Goal: Transaction & Acquisition: Purchase product/service

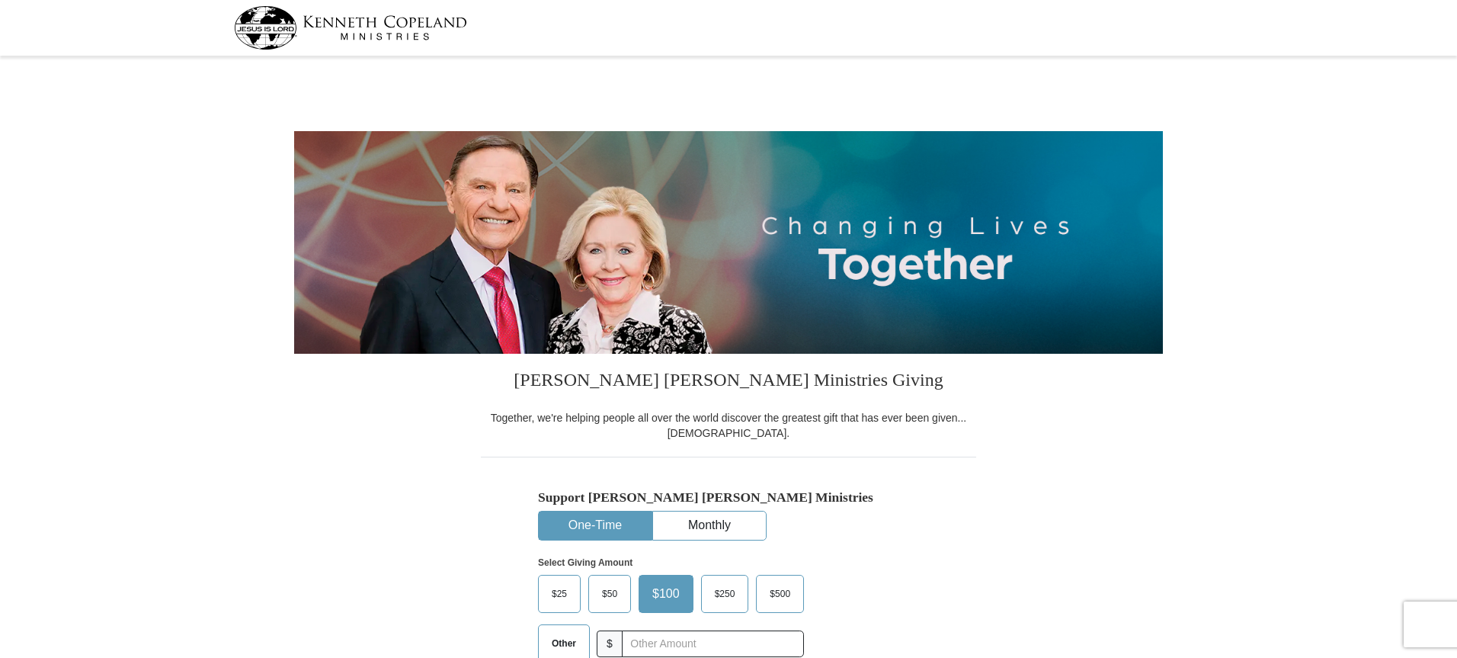
select select "ID"
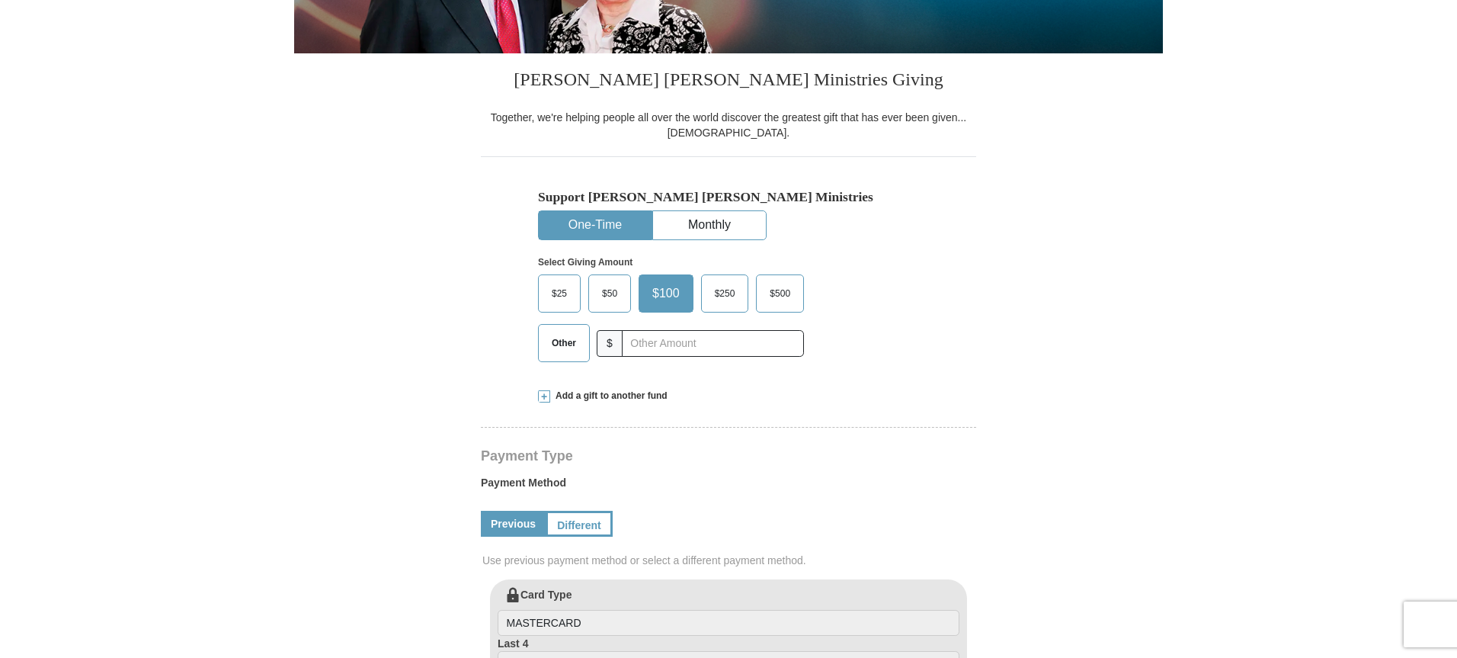
scroll to position [309, 0]
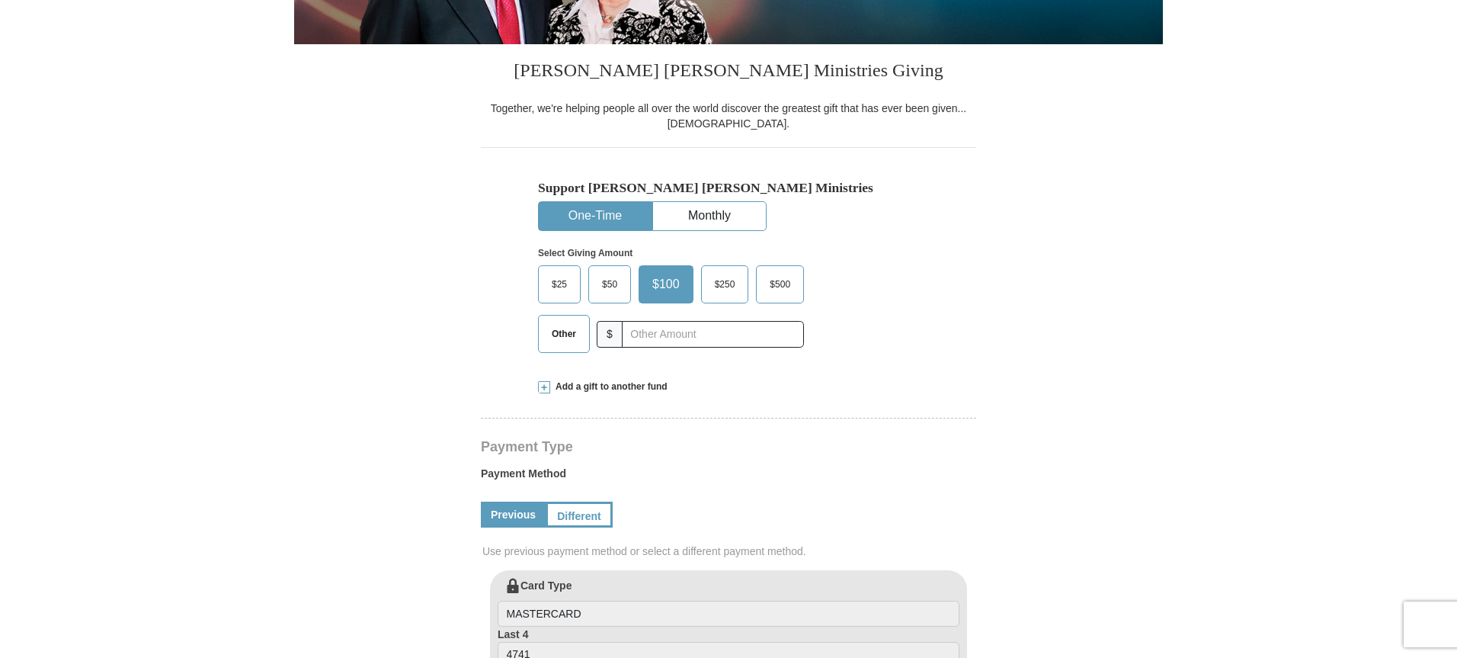
click at [574, 336] on span "Other" at bounding box center [564, 333] width 40 height 23
click at [0, 0] on input "Other" at bounding box center [0, 0] width 0 height 0
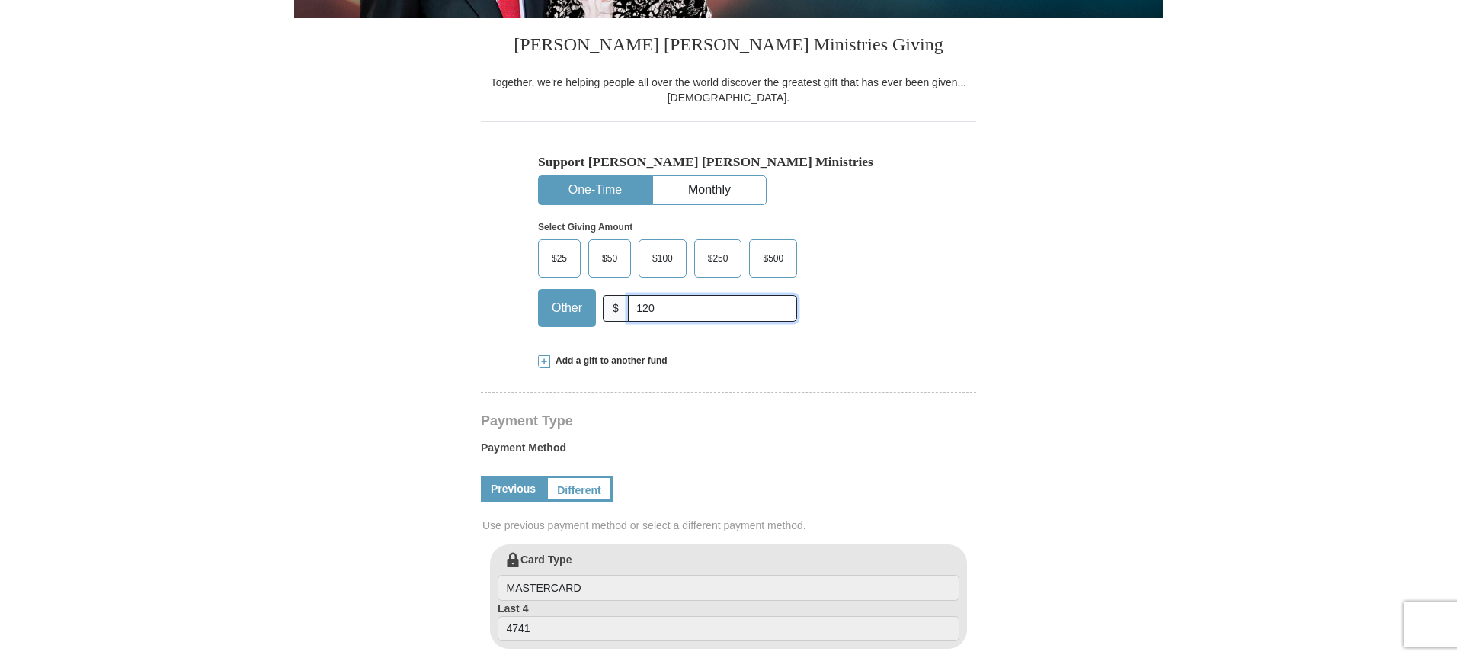
scroll to position [332, 0]
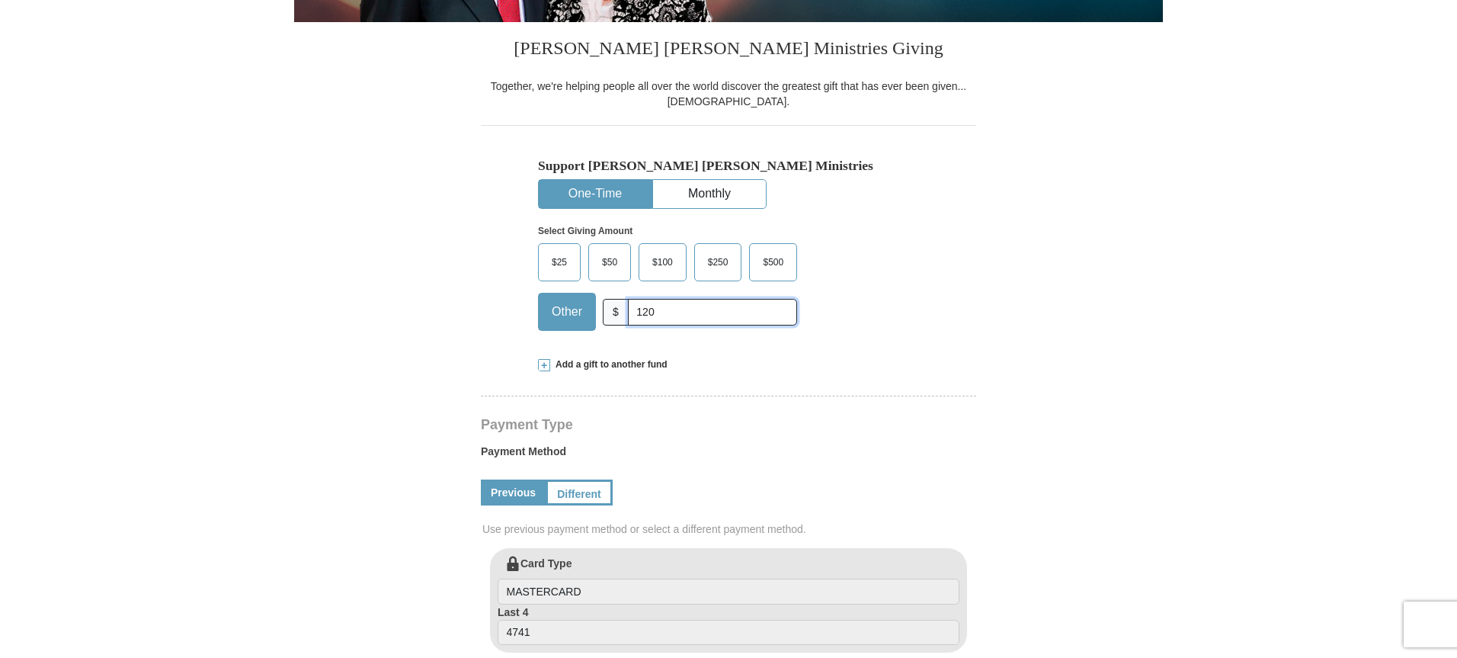
type input "120"
click at [593, 365] on span "Add a gift to another fund" at bounding box center [608, 364] width 117 height 13
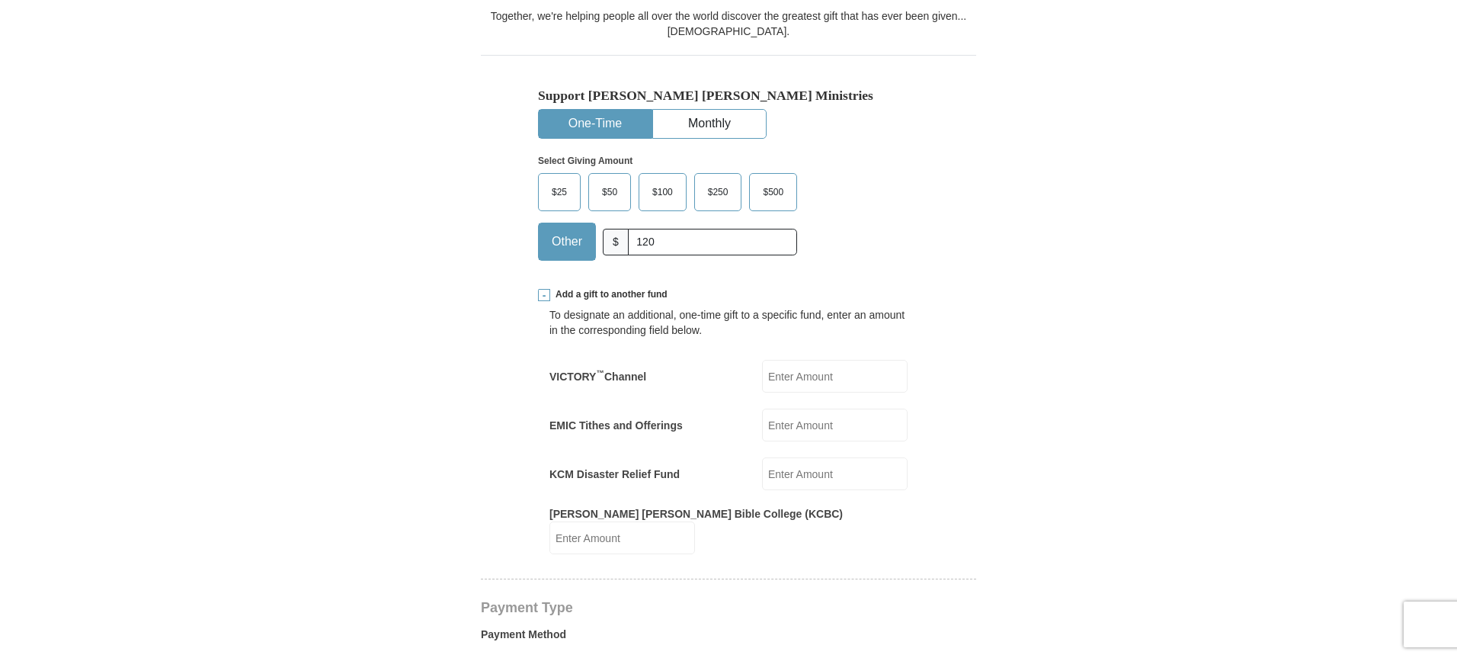
scroll to position [405, 0]
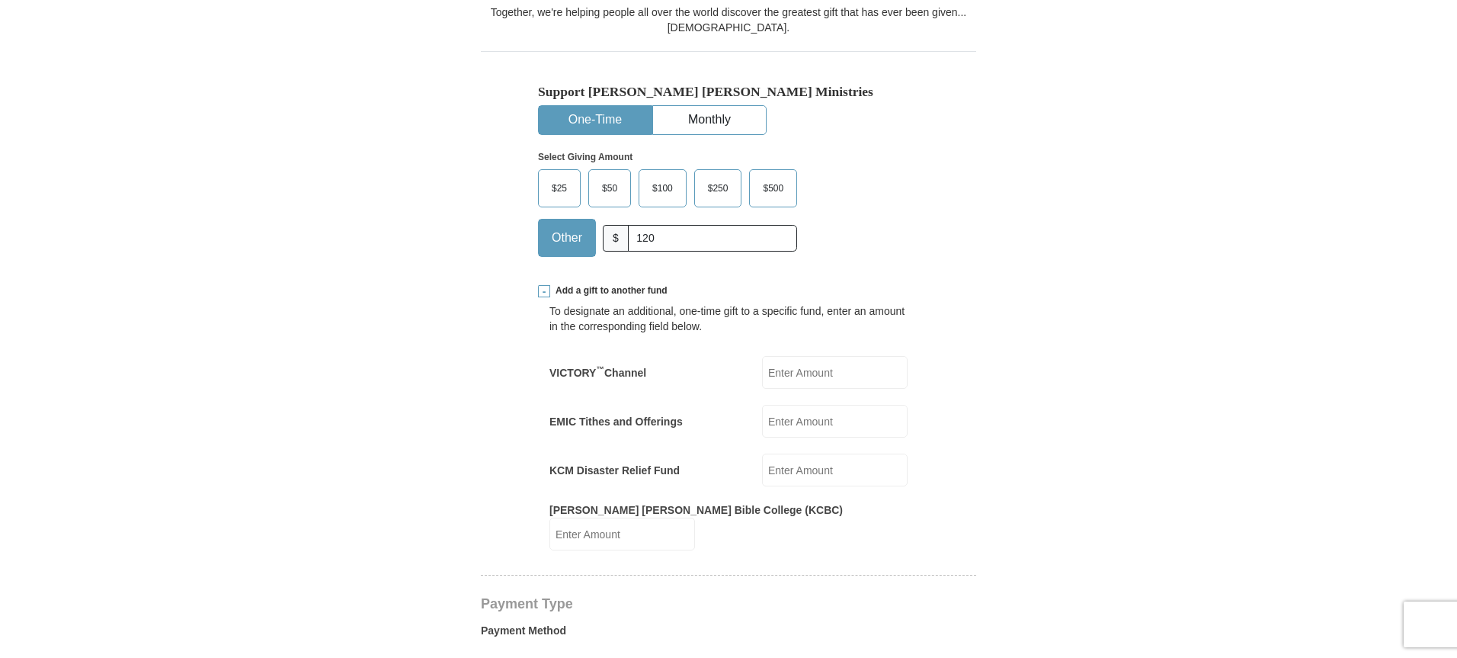
click at [796, 420] on input "EMIC Tithes and Offerings" at bounding box center [835, 421] width 146 height 33
type input "120"
click at [1042, 405] on form "[PERSON_NAME] [PERSON_NAME] Ministries Giving Together, we're helping people al…" at bounding box center [728, 614] width 869 height 1919
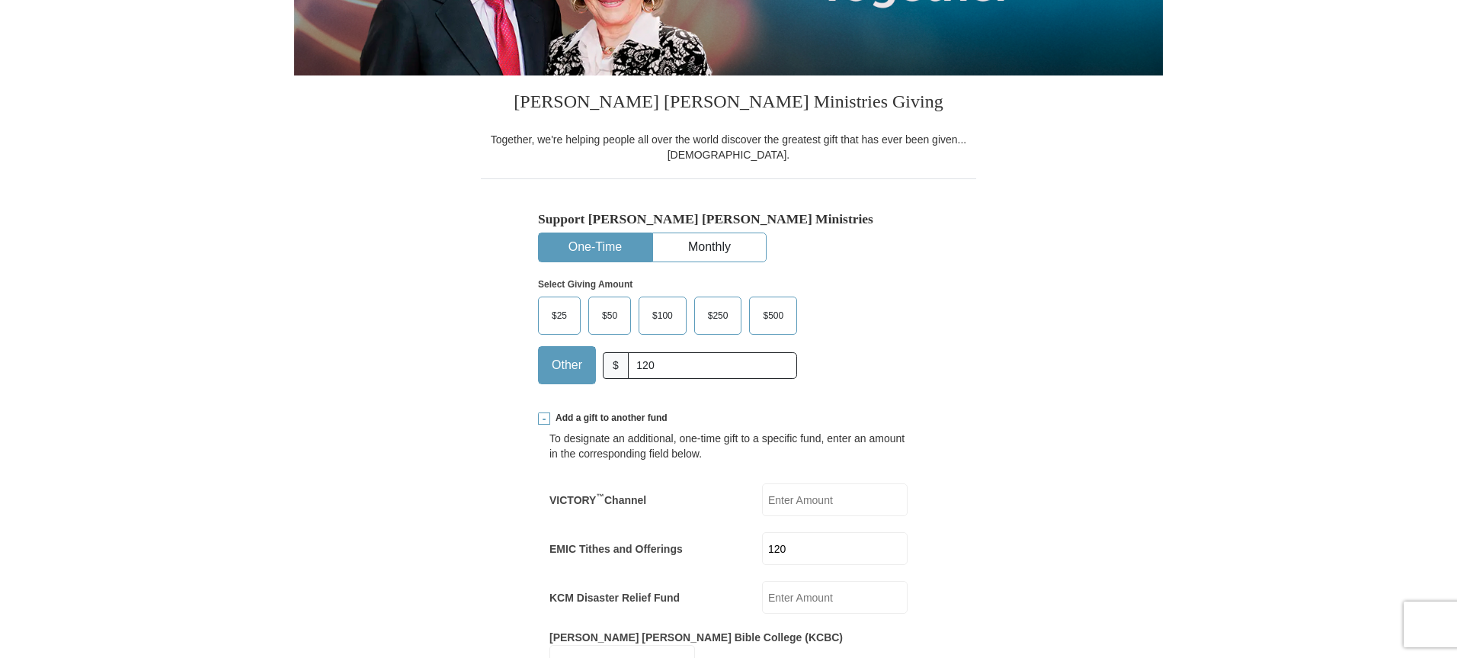
scroll to position [244, 0]
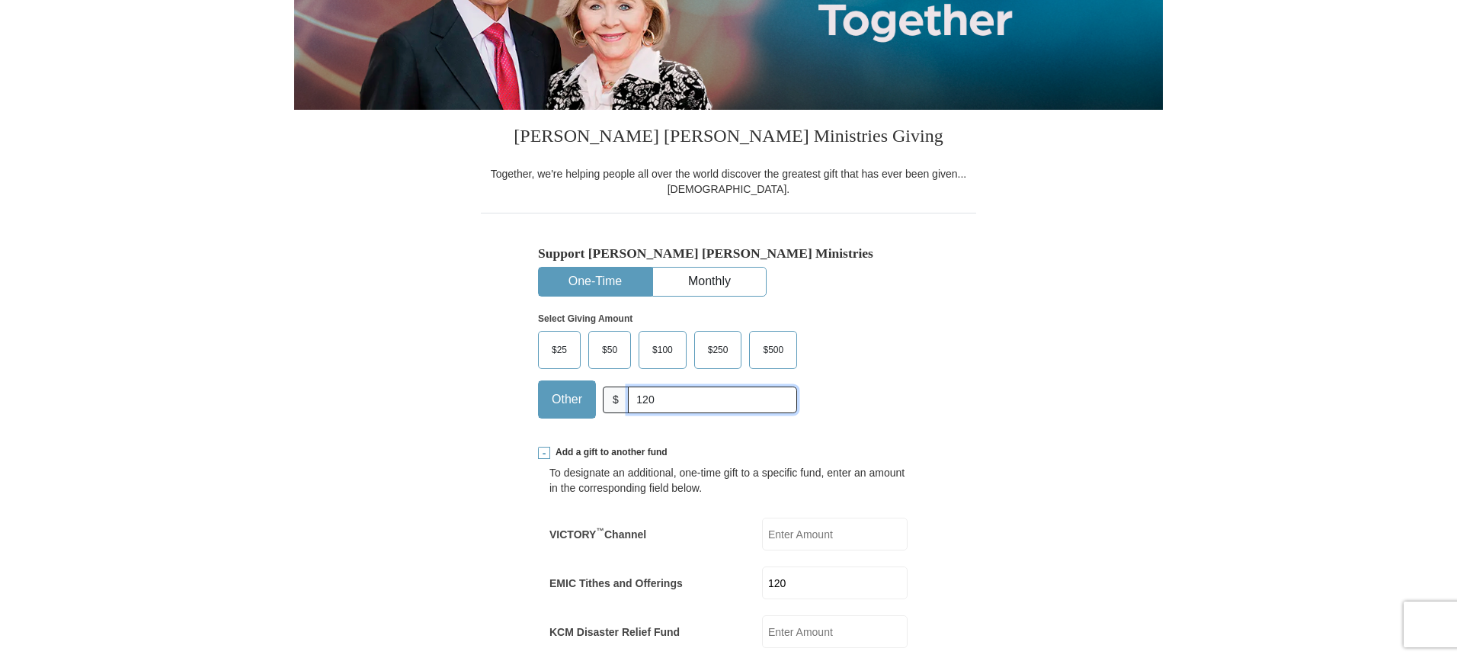
drag, startPoint x: 660, startPoint y: 399, endPoint x: 630, endPoint y: 396, distance: 29.9
click at [630, 396] on input "120" at bounding box center [712, 399] width 169 height 27
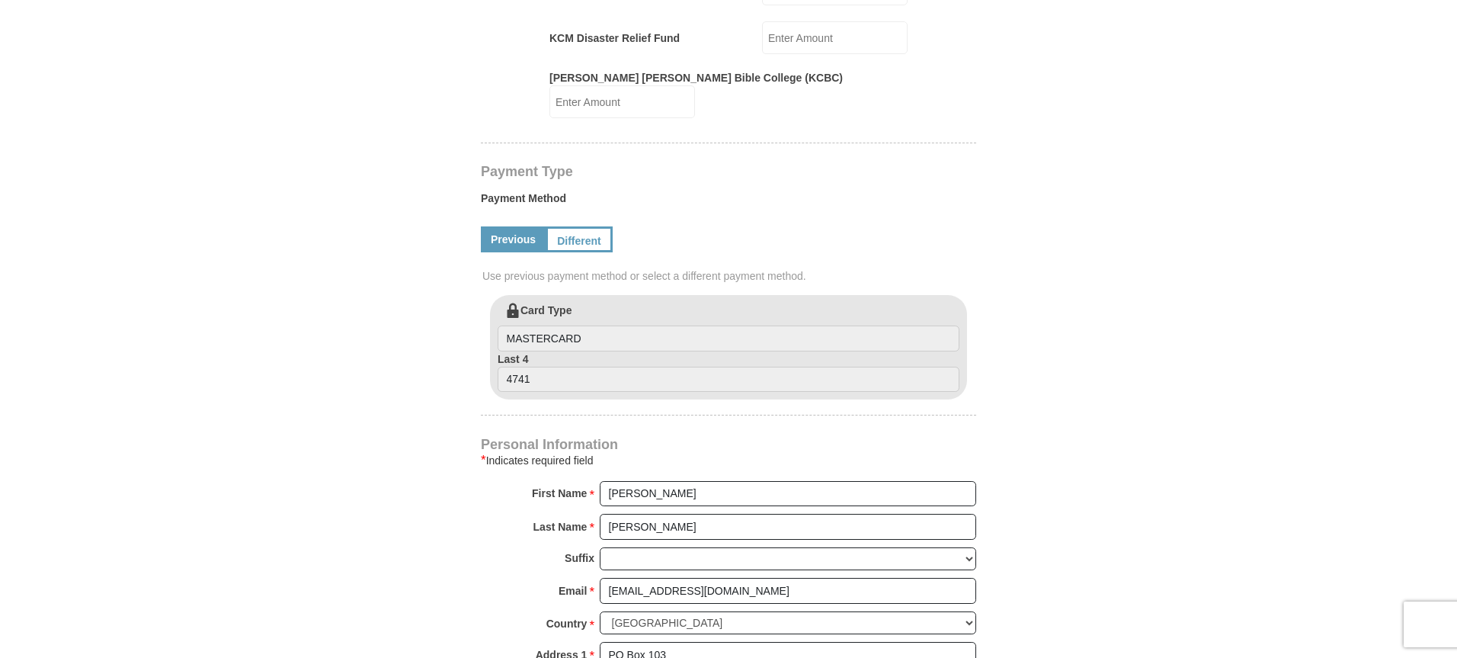
scroll to position [828, 0]
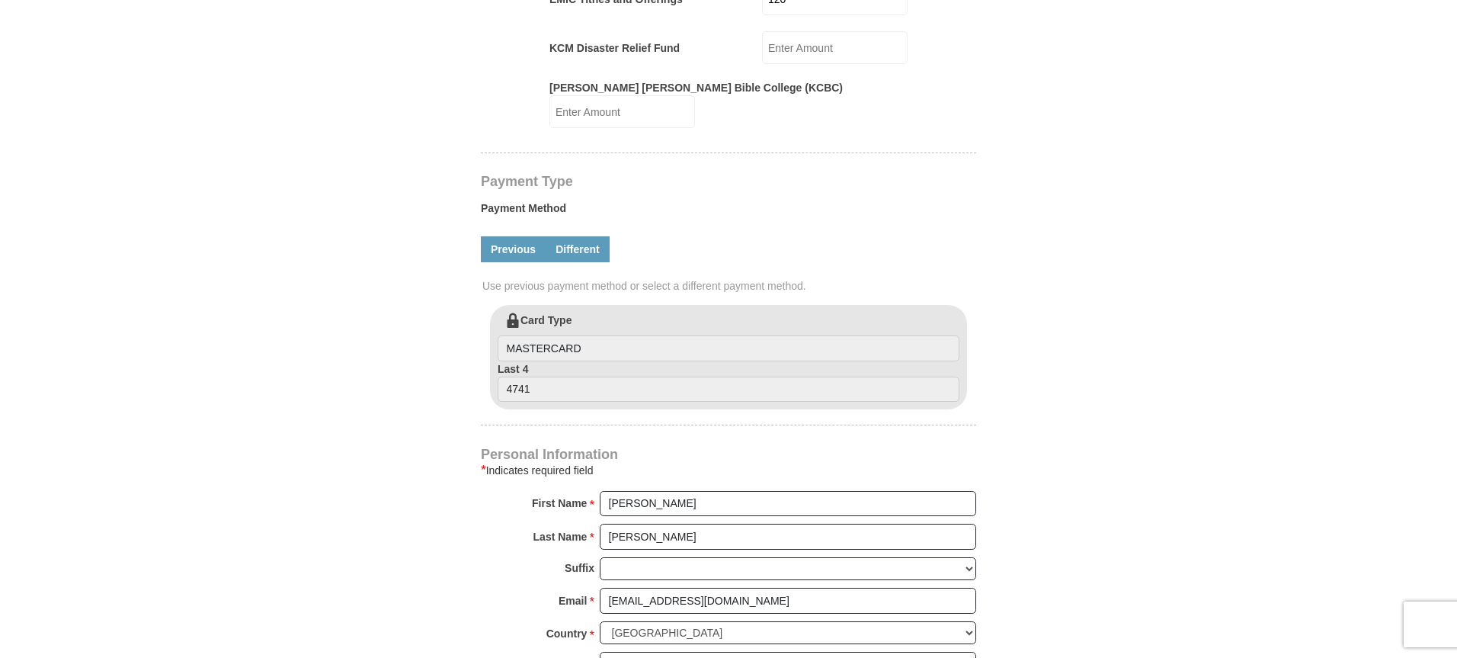
click at [584, 236] on link "Different" at bounding box center [578, 249] width 64 height 26
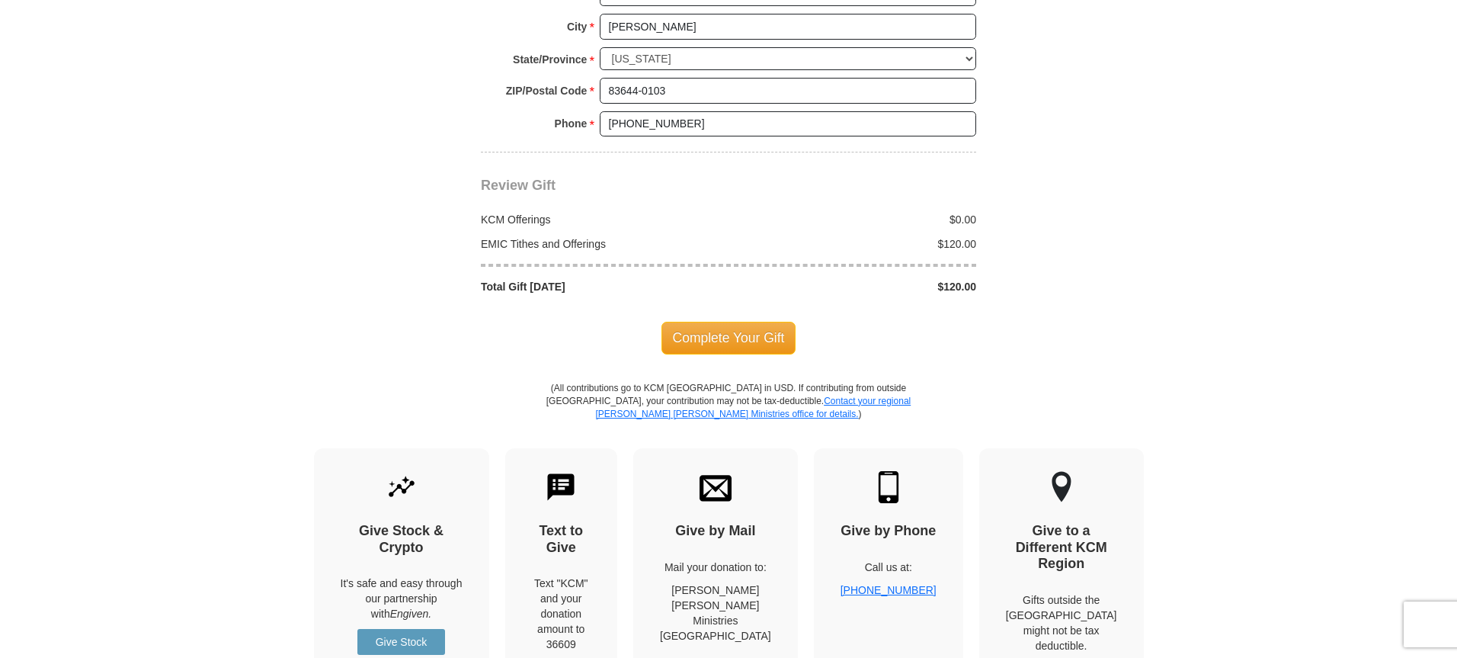
scroll to position [1708, 0]
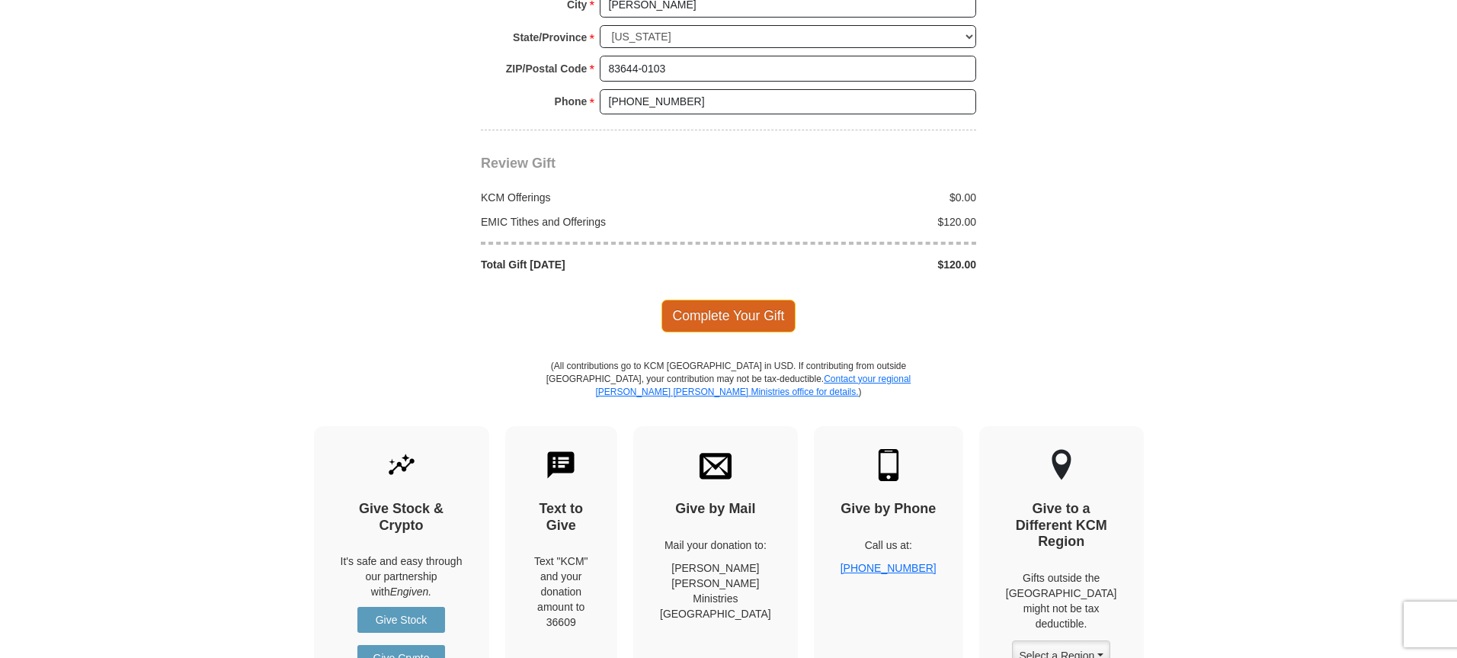
click at [746, 300] on span "Complete Your Gift" at bounding box center [729, 316] width 135 height 32
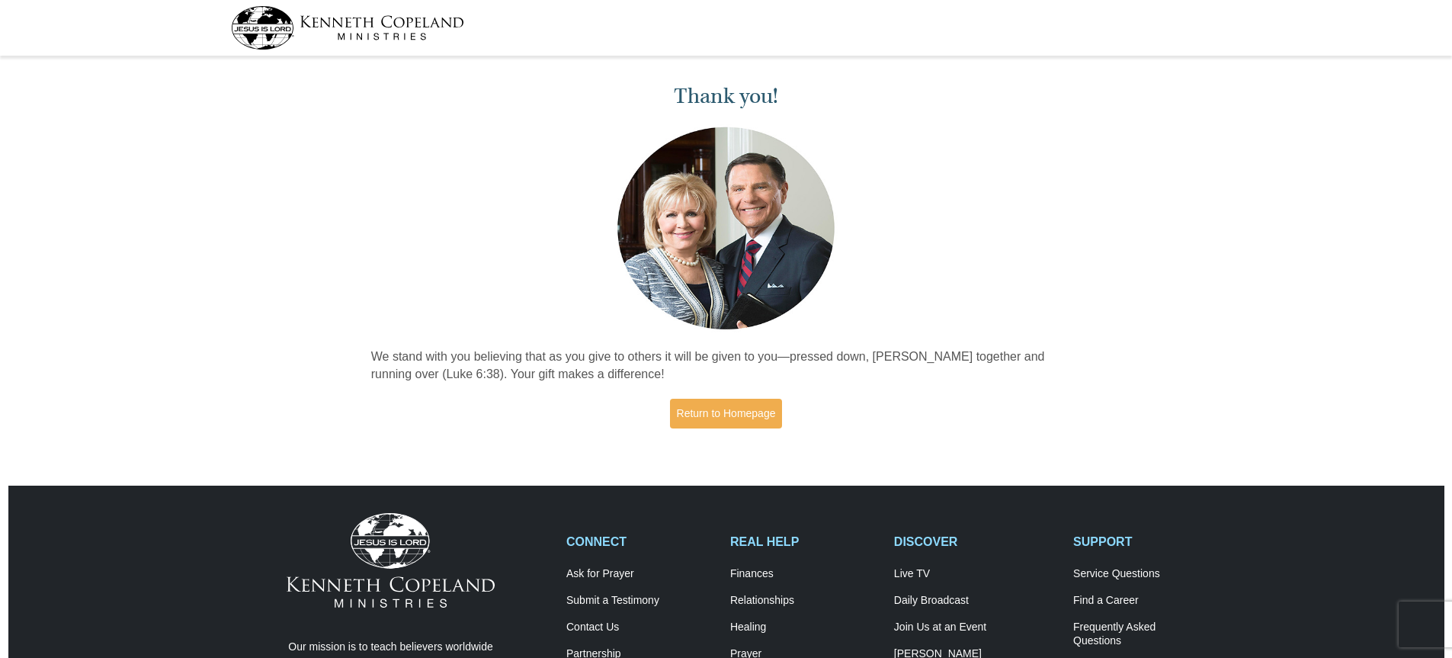
click at [351, 22] on img at bounding box center [347, 27] width 233 height 43
